Goal: Task Accomplishment & Management: Use online tool/utility

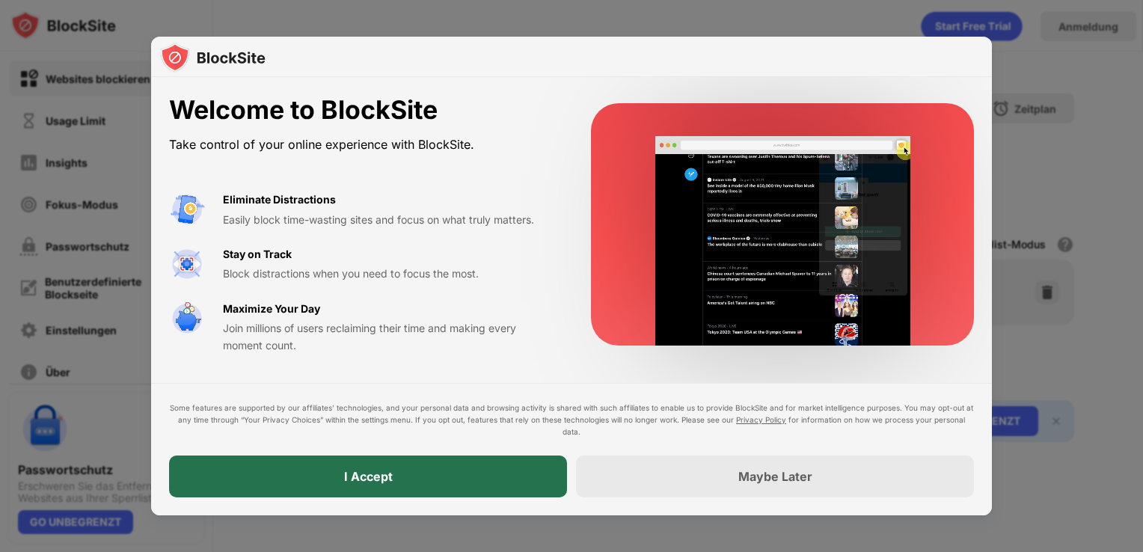
click at [293, 477] on div "I Accept" at bounding box center [368, 476] width 398 height 42
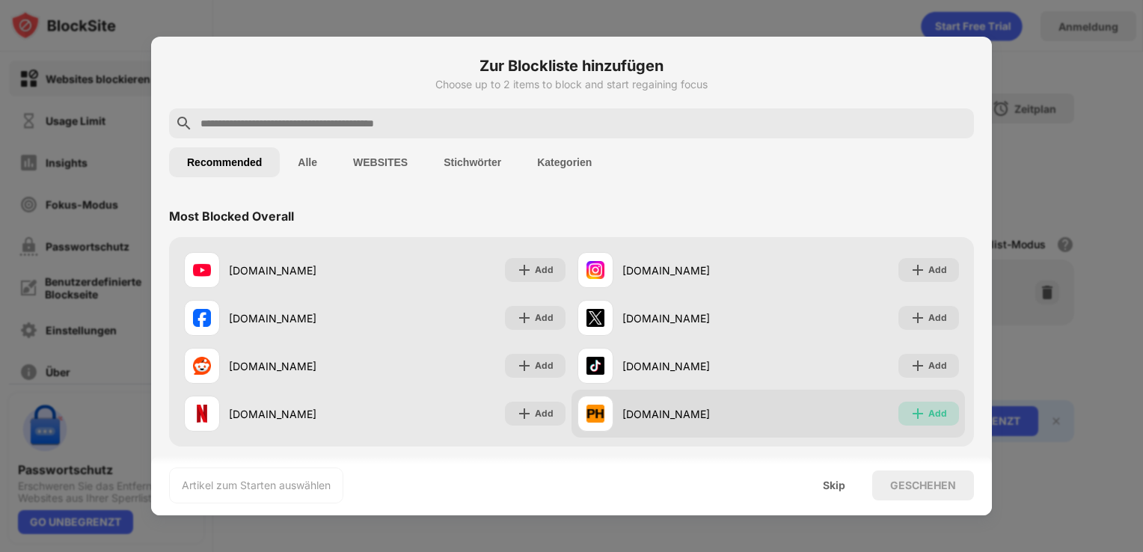
click at [928, 416] on div "Add" at bounding box center [937, 413] width 19 height 15
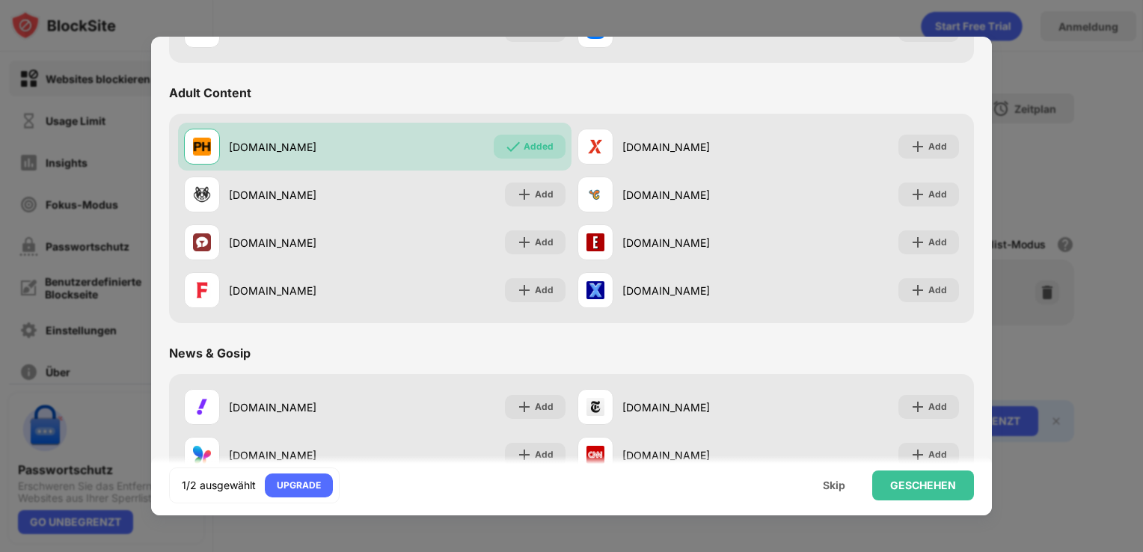
scroll to position [655, 0]
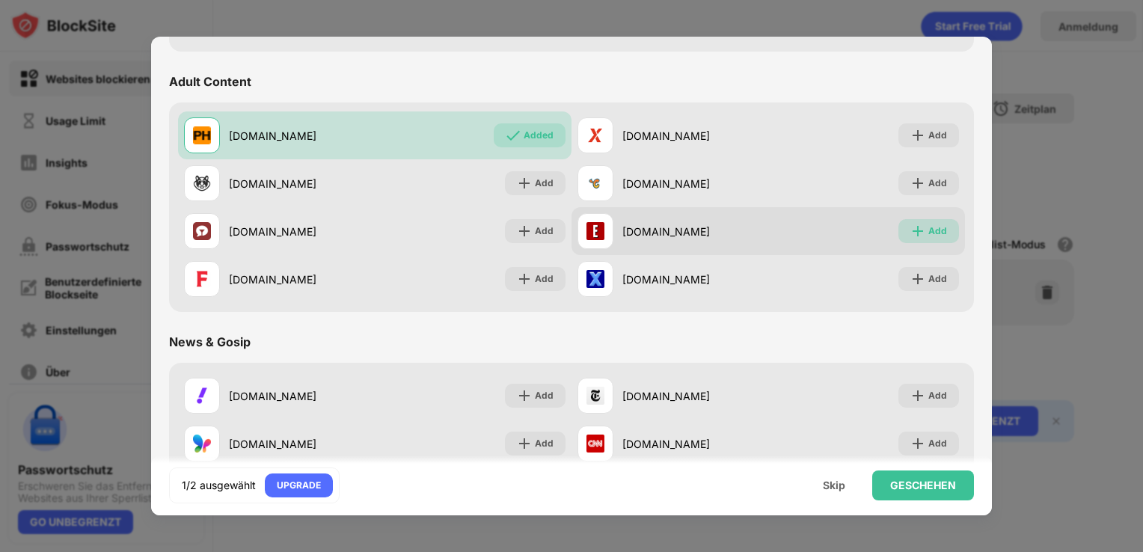
click at [928, 232] on div "Add" at bounding box center [937, 231] width 19 height 15
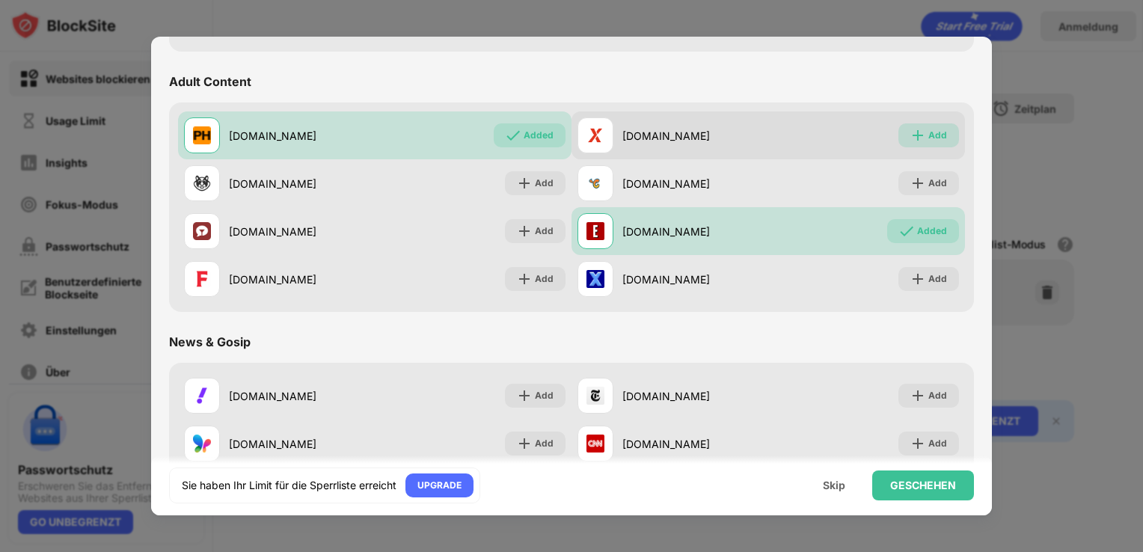
click at [928, 132] on div "Add" at bounding box center [937, 135] width 19 height 15
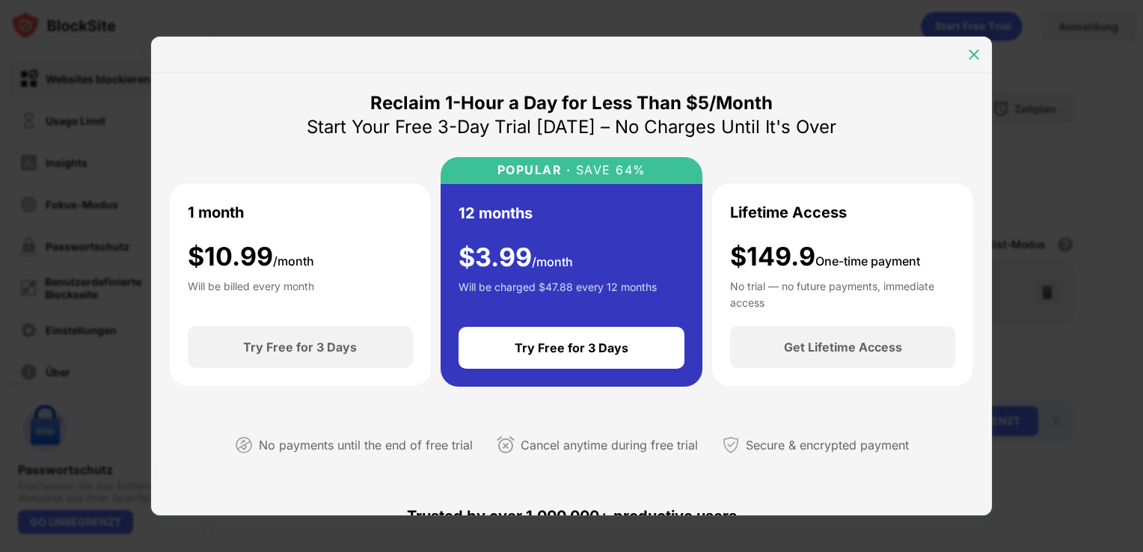
click at [969, 52] on img at bounding box center [973, 54] width 15 height 15
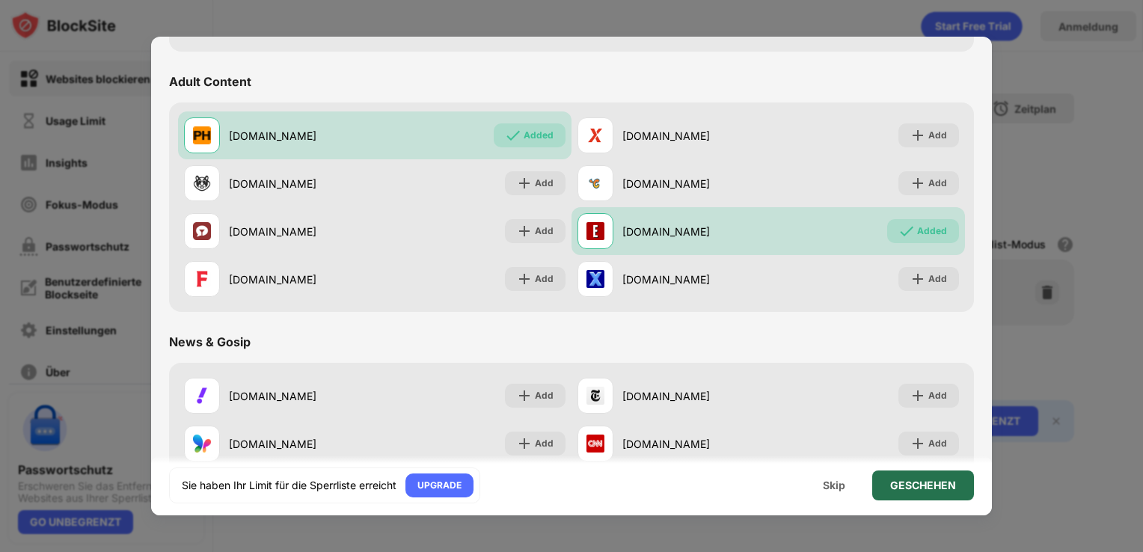
click at [939, 486] on div "GESCHEHEN" at bounding box center [923, 485] width 66 height 12
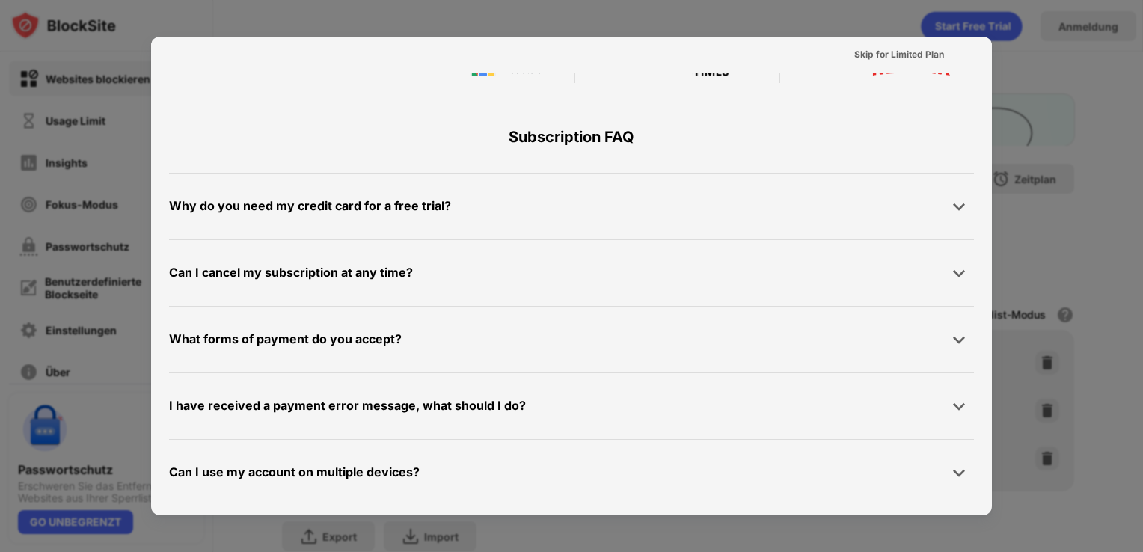
scroll to position [729, 0]
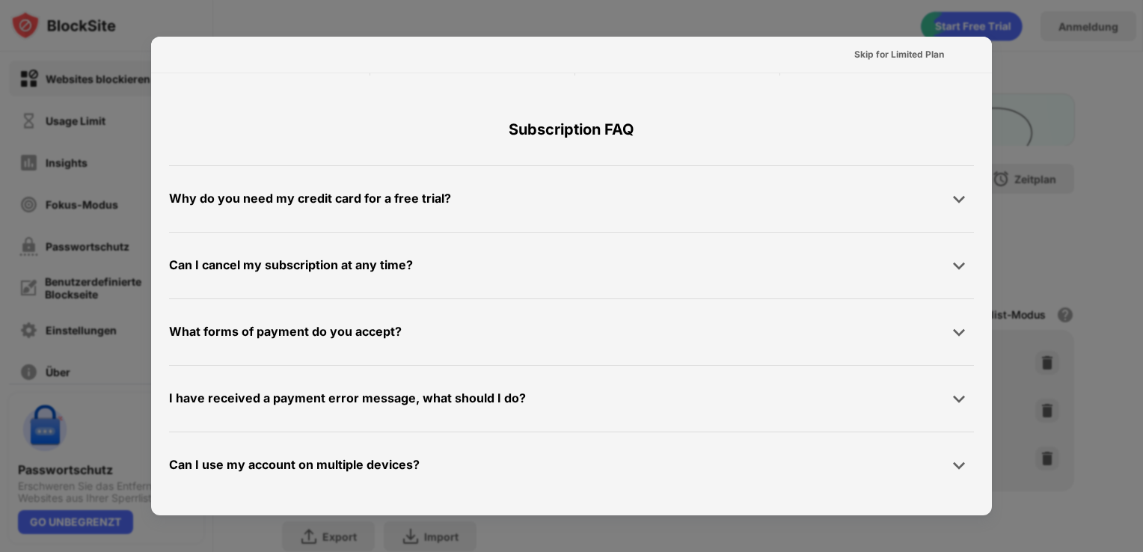
click at [1056, 251] on div at bounding box center [571, 276] width 1143 height 552
